Goal: Task Accomplishment & Management: Use online tool/utility

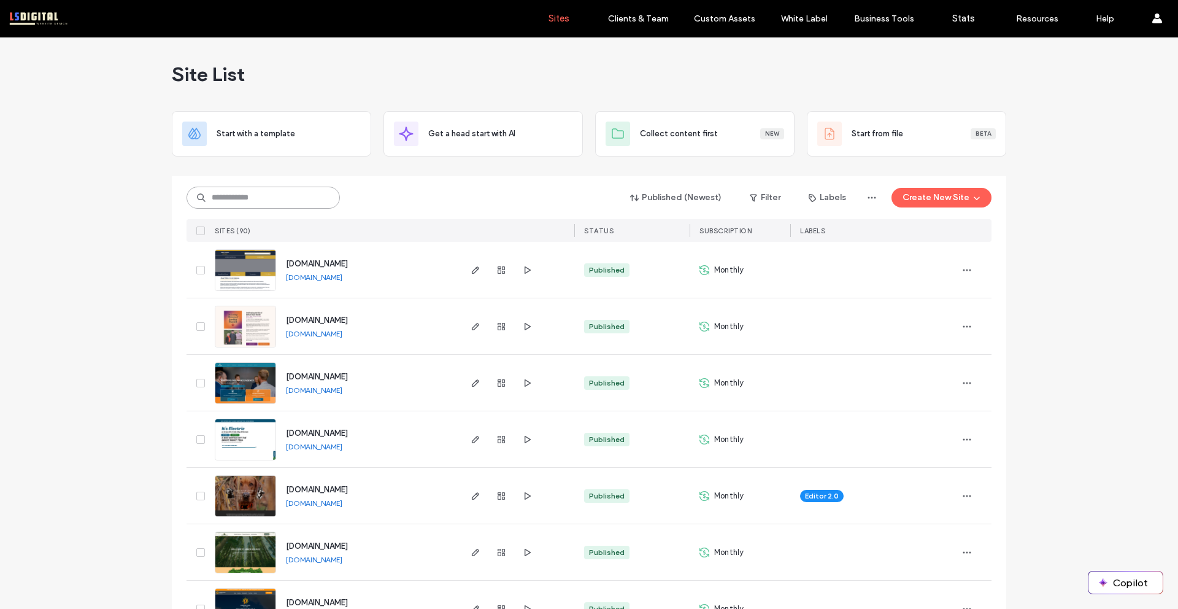
click at [260, 195] on input at bounding box center [263, 198] width 153 height 22
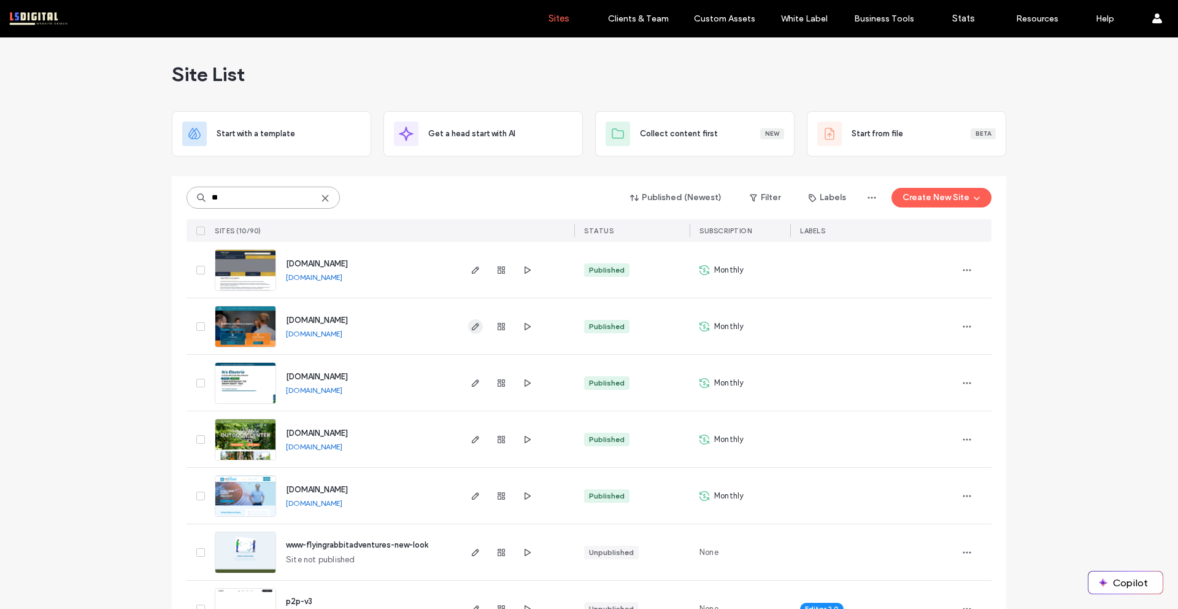
type input "**"
click at [471, 327] on icon "button" at bounding box center [476, 327] width 10 height 10
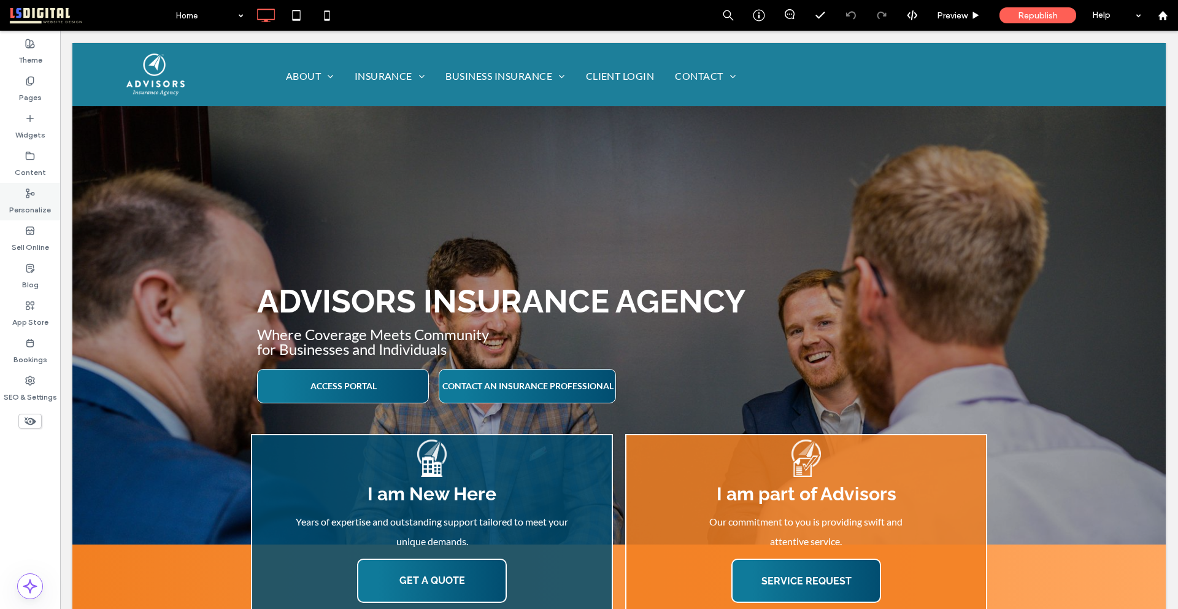
click at [26, 202] on label "Personalize" at bounding box center [30, 206] width 42 height 17
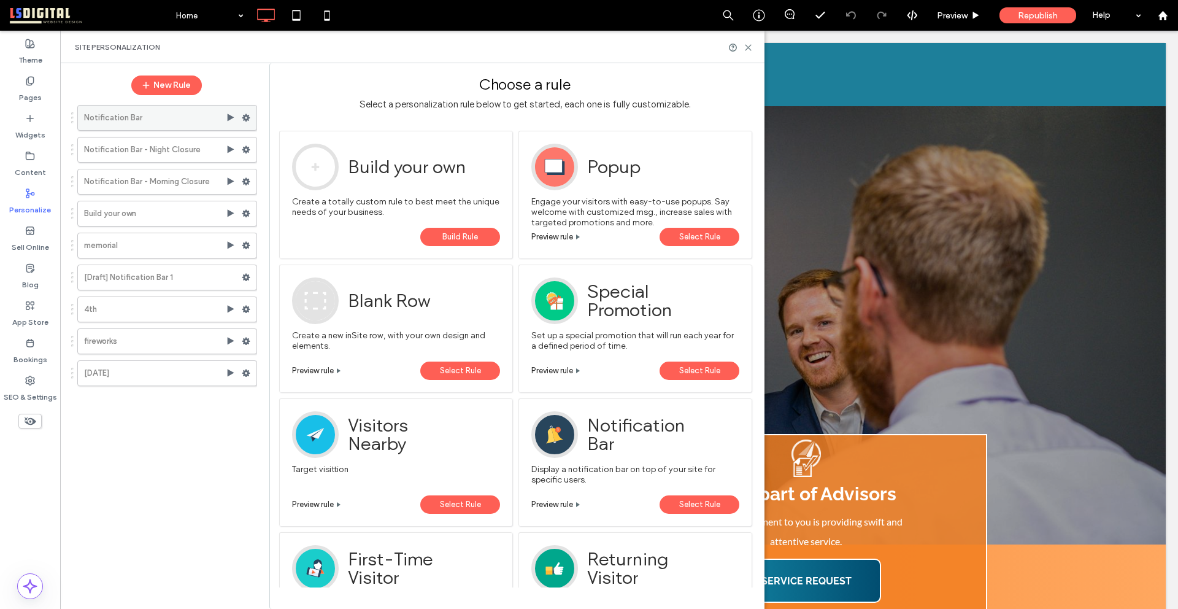
click at [246, 115] on use at bounding box center [246, 117] width 8 height 7
click at [342, 165] on label "Activate" at bounding box center [330, 166] width 87 height 10
click at [1045, 7] on div "Republish" at bounding box center [1038, 15] width 77 height 16
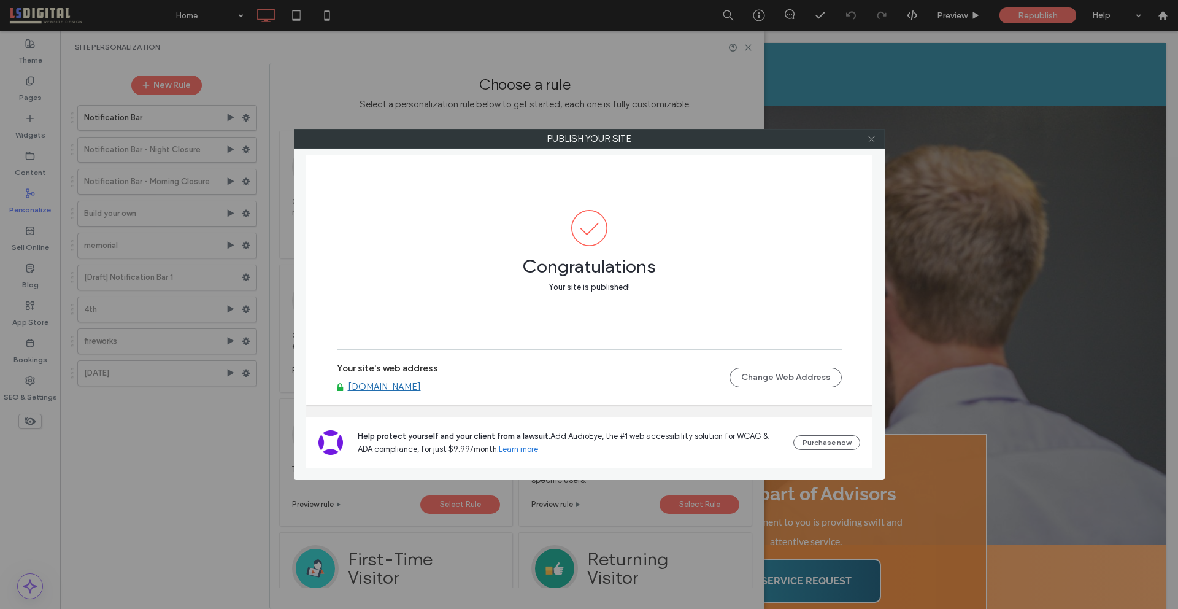
click at [873, 139] on icon at bounding box center [871, 138] width 9 height 9
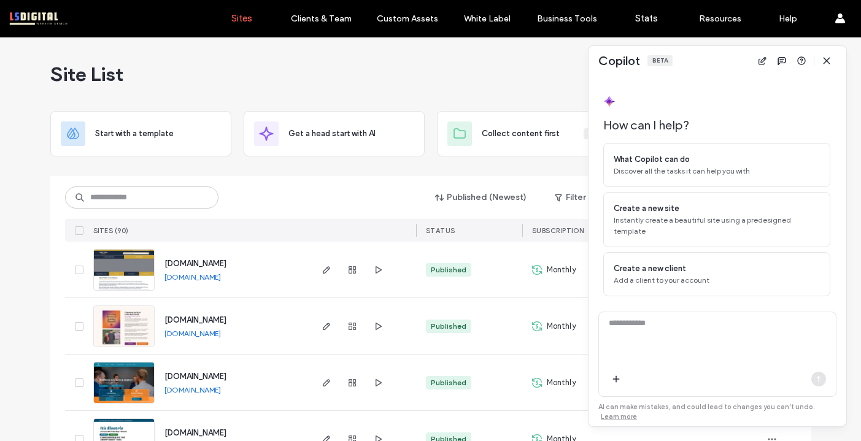
scroll to position [26, 0]
